Goal: Book appointment/travel/reservation

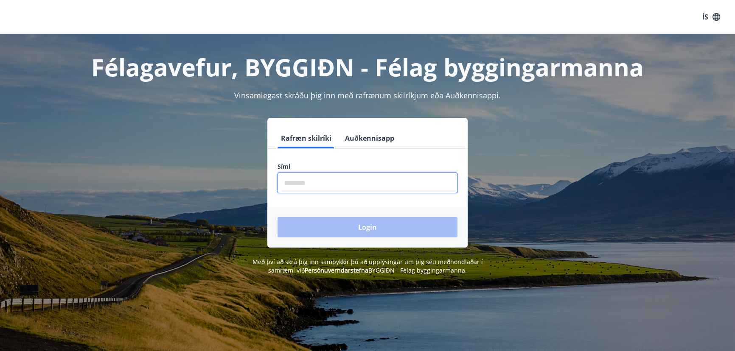
click at [285, 182] on input "phone" at bounding box center [367, 183] width 180 height 21
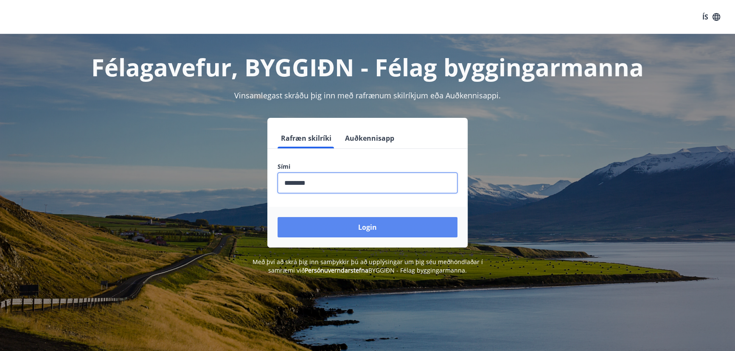
type input "********"
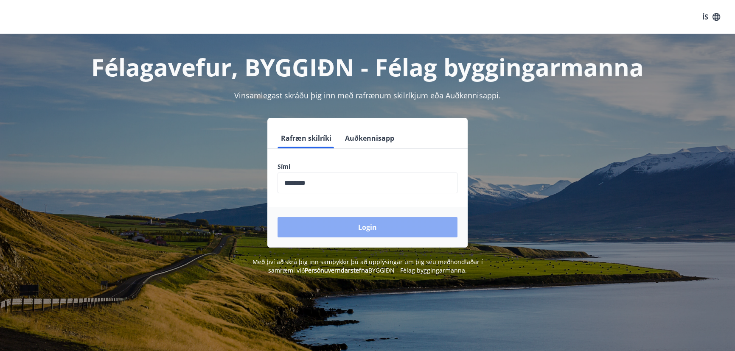
click at [356, 229] on button "Login" at bounding box center [367, 227] width 180 height 20
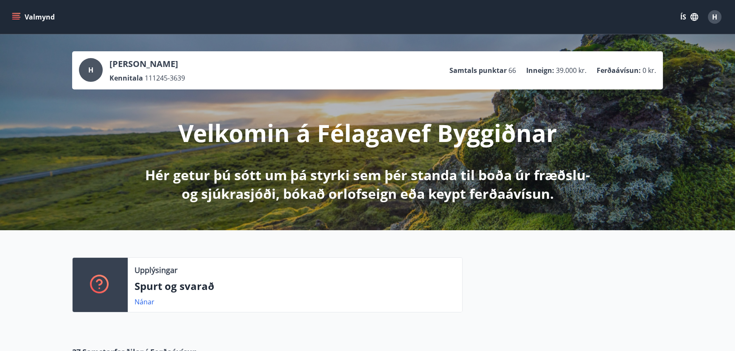
click at [15, 17] on icon "menu" at bounding box center [16, 17] width 9 height 1
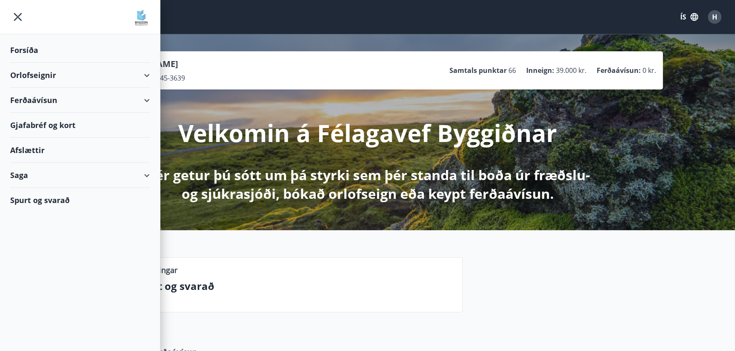
click at [148, 76] on div "Orlofseignir" at bounding box center [80, 75] width 140 height 25
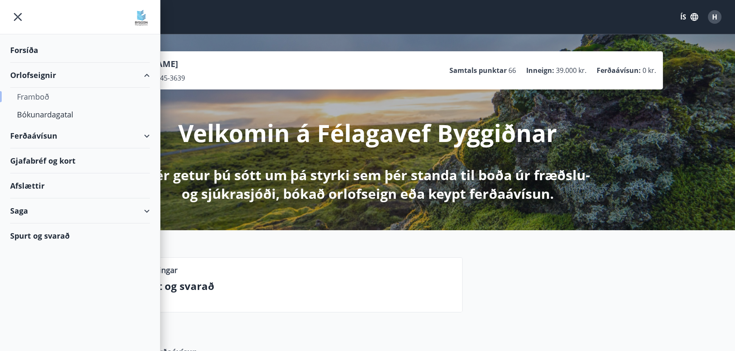
click at [67, 92] on div "Framboð" at bounding box center [80, 97] width 126 height 18
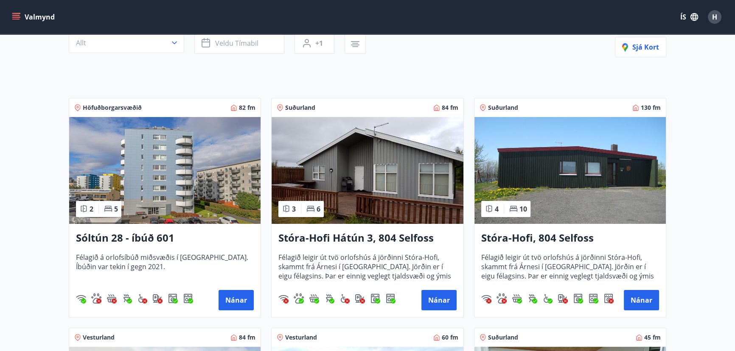
scroll to position [115, 0]
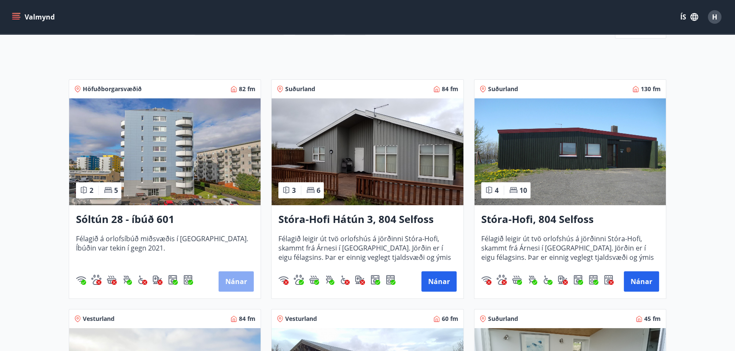
click at [234, 274] on button "Nánar" at bounding box center [235, 281] width 35 height 20
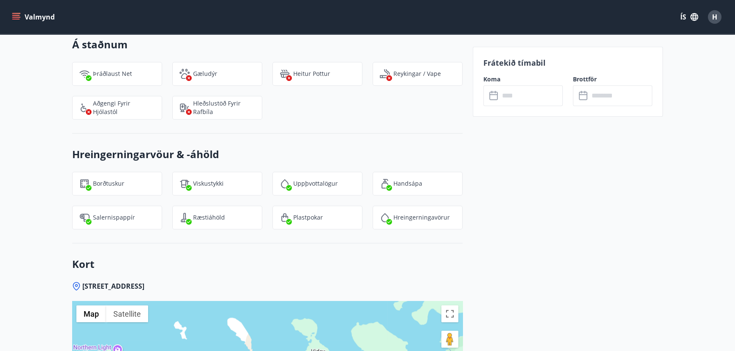
scroll to position [817, 0]
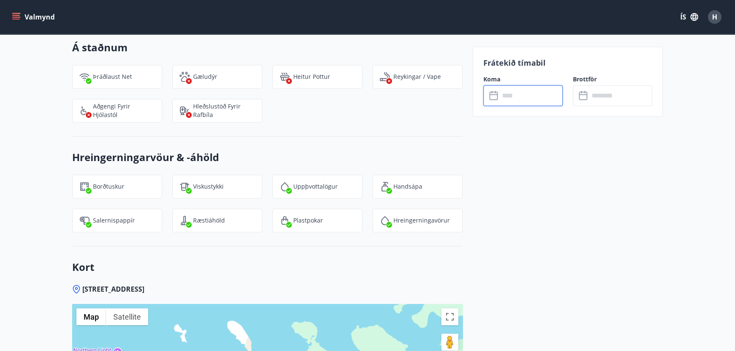
click at [508, 96] on input "text" at bounding box center [530, 95] width 63 height 21
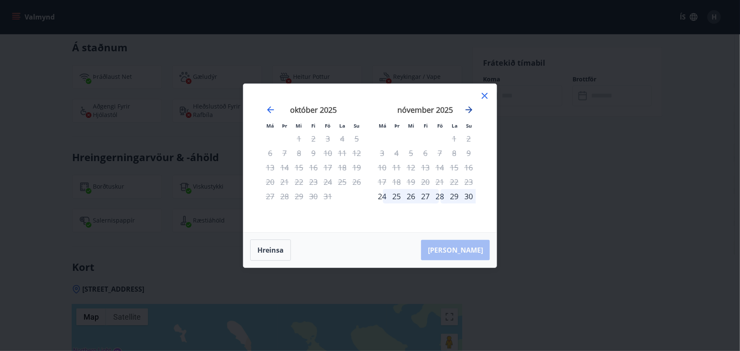
click at [470, 108] on icon "Move forward to switch to the next month." at bounding box center [469, 109] width 7 height 7
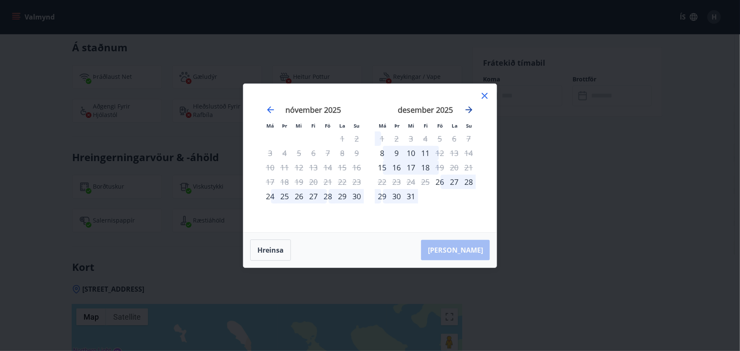
click at [473, 106] on icon "Move forward to switch to the next month." at bounding box center [469, 110] width 10 height 10
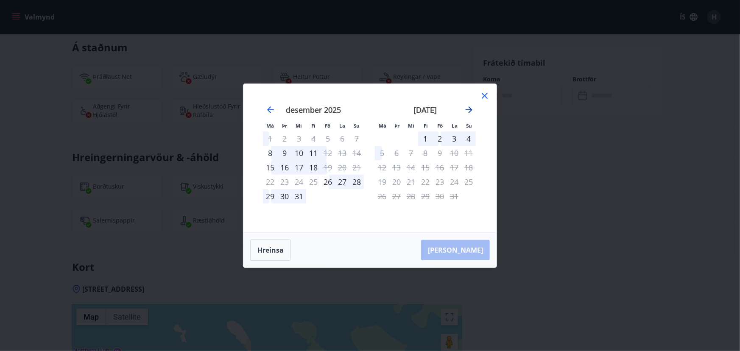
click at [470, 108] on icon "Move forward to switch to the next month." at bounding box center [469, 110] width 10 height 10
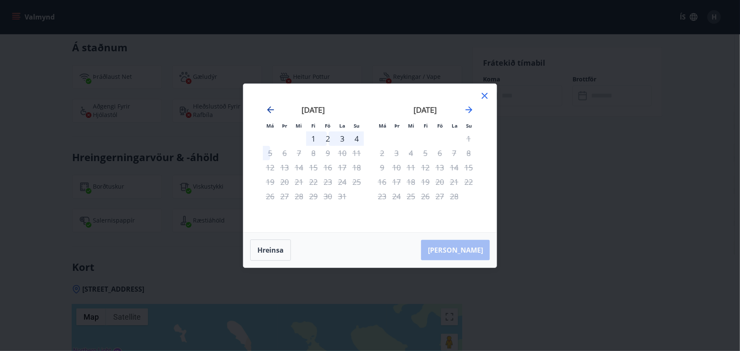
click at [271, 110] on icon "Move backward to switch to the previous month." at bounding box center [271, 110] width 10 height 10
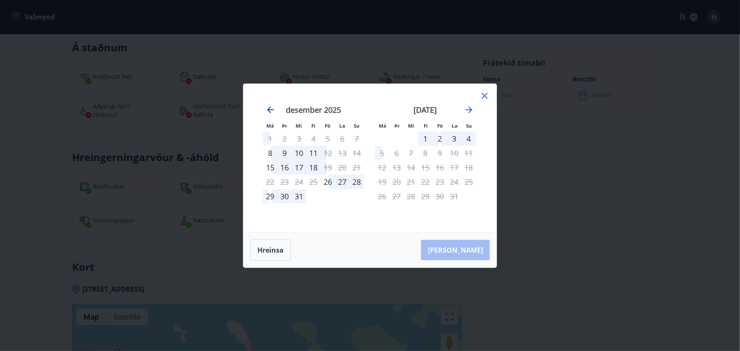
click at [271, 110] on icon "Move backward to switch to the previous month." at bounding box center [271, 110] width 10 height 10
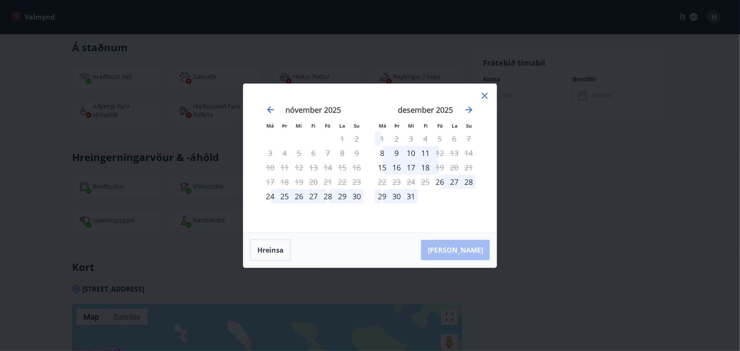
click at [483, 95] on icon at bounding box center [485, 96] width 10 height 10
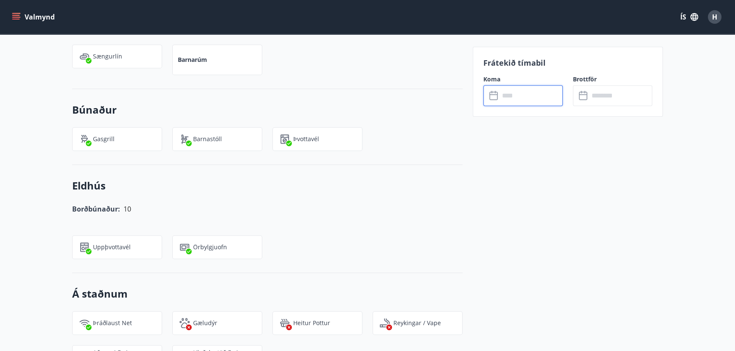
scroll to position [509, 0]
